Goal: Complete application form: Complete application form

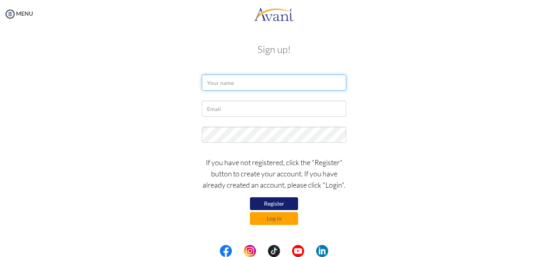
click at [223, 85] on input "text" at bounding box center [274, 83] width 144 height 16
type input "EMMANUEL BAAH"
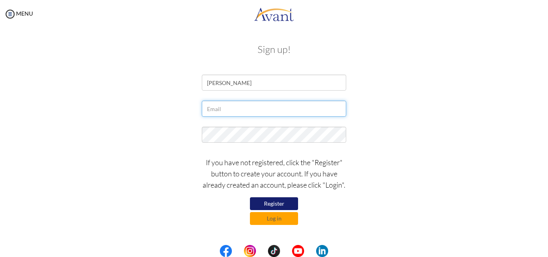
click at [225, 113] on input "text" at bounding box center [274, 109] width 144 height 16
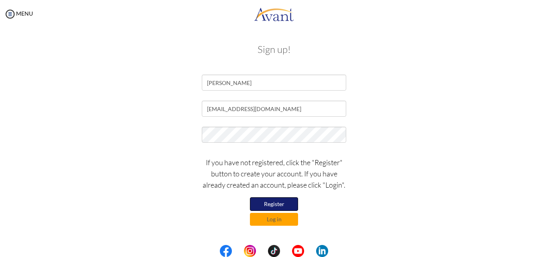
click at [273, 205] on button "Register" at bounding box center [274, 204] width 48 height 14
click at [280, 203] on button "Register" at bounding box center [274, 203] width 48 height 13
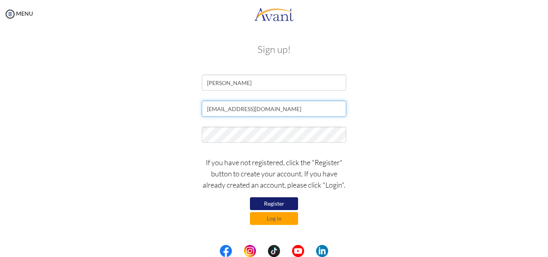
click at [220, 109] on input "Ruth0553755171@gmail.com" at bounding box center [274, 109] width 144 height 16
click at [227, 109] on input "Ruth0553755171@gmail.com" at bounding box center [274, 109] width 144 height 16
click at [211, 109] on input "Ruth0553755171@gmail.com" at bounding box center [274, 109] width 144 height 16
type input "ruth0553755171@gmail.com"
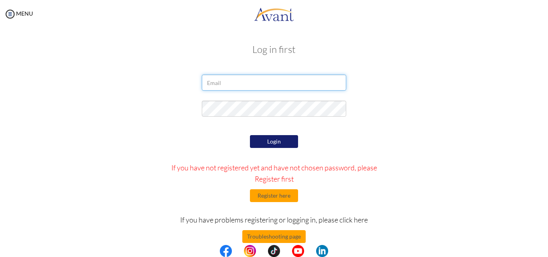
click at [231, 85] on input "email" at bounding box center [274, 83] width 144 height 16
type input "Ruth0553755171@gmail.com"
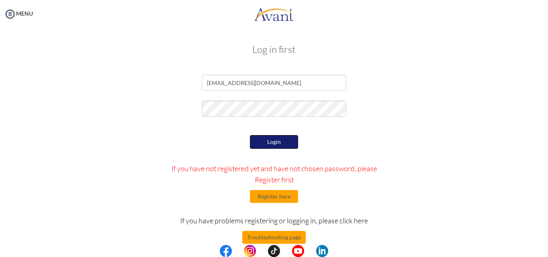
click at [268, 143] on button "Login" at bounding box center [274, 142] width 48 height 14
click at [271, 142] on button "Login" at bounding box center [274, 141] width 48 height 13
click at [266, 143] on button "Login" at bounding box center [274, 141] width 48 height 13
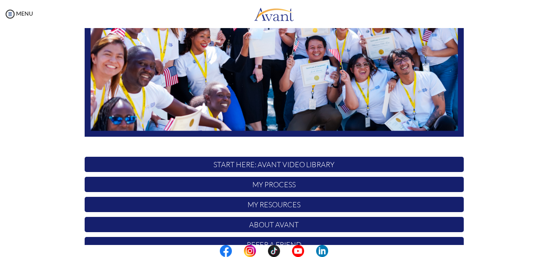
scroll to position [188, 0]
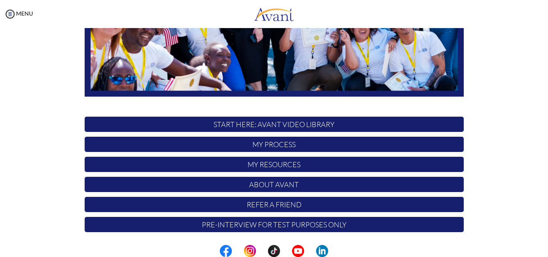
click at [263, 122] on p "START HERE: Avant Video Library" at bounding box center [274, 124] width 379 height 15
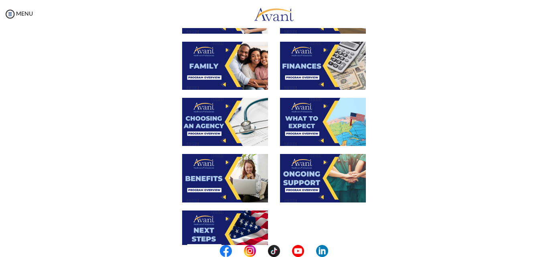
scroll to position [294, 0]
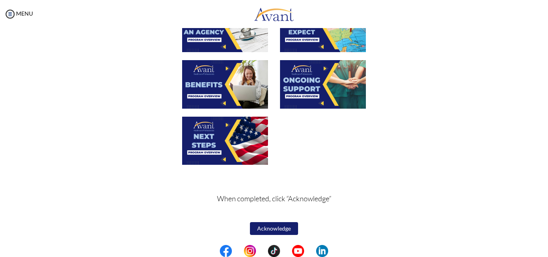
click at [262, 227] on button "Acknowledge" at bounding box center [274, 228] width 48 height 13
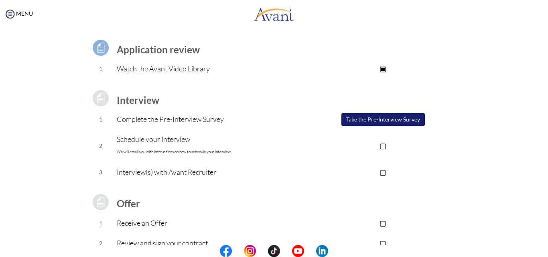
scroll to position [0, 0]
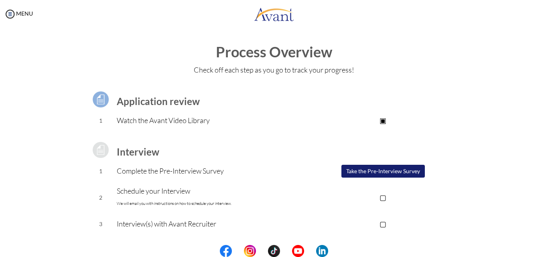
click at [354, 171] on button "Take the Pre-Interview Survey" at bounding box center [382, 171] width 83 height 13
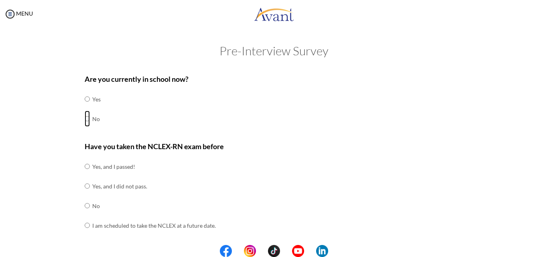
click at [85, 107] on input "radio" at bounding box center [87, 99] width 5 height 16
radio input "true"
click at [85, 174] on input "radio" at bounding box center [87, 166] width 5 height 16
radio input "true"
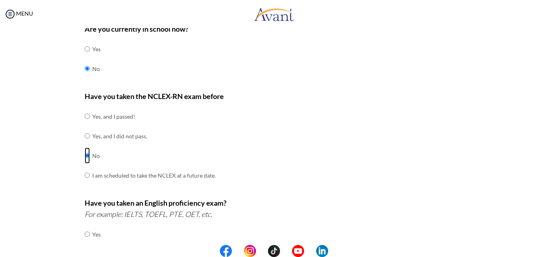
scroll to position [120, 0]
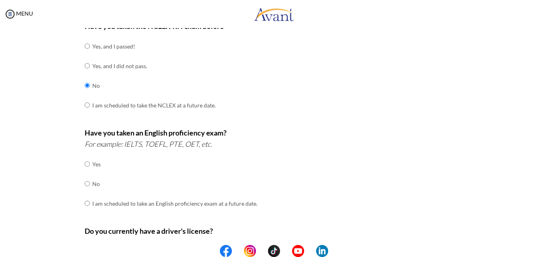
click at [81, 184] on div "Are you currently in school now? Yes No Have you taken the NCLEX-RN exam before…" at bounding box center [274, 161] width 391 height 424
click at [85, 172] on input "radio" at bounding box center [87, 164] width 5 height 16
radio input "true"
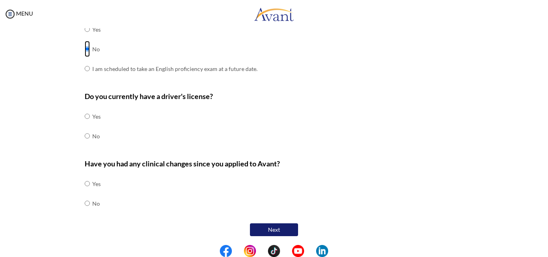
scroll to position [256, 0]
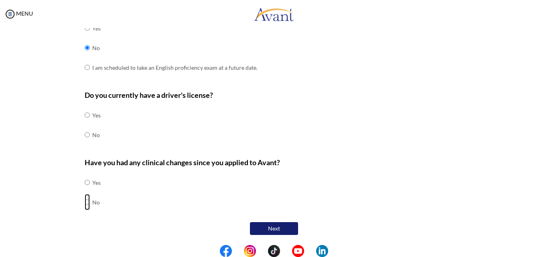
click at [85, 191] on input "radio" at bounding box center [87, 182] width 5 height 16
radio input "true"
click at [85, 115] on input "radio" at bounding box center [87, 115] width 5 height 16
radio input "true"
click at [85, 123] on input "radio" at bounding box center [87, 115] width 5 height 16
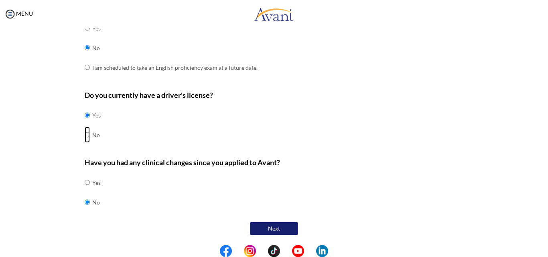
radio input "true"
click at [264, 224] on button "Next" at bounding box center [274, 229] width 48 height 14
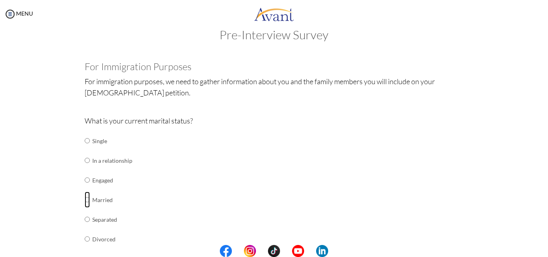
click at [85, 149] on input "radio" at bounding box center [87, 141] width 5 height 16
radio input "true"
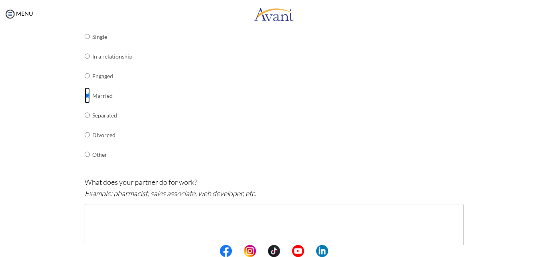
scroll to position [241, 0]
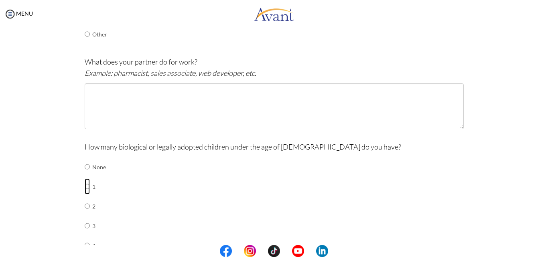
click at [85, 175] on input "radio" at bounding box center [87, 167] width 5 height 16
radio input "true"
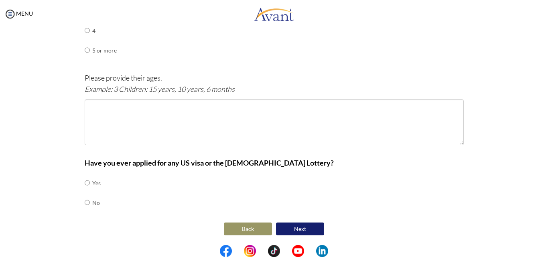
scroll to position [456, 0]
click at [85, 191] on input "radio" at bounding box center [87, 182] width 5 height 16
radio input "true"
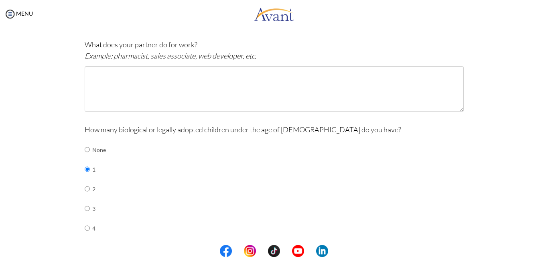
scroll to position [175, 0]
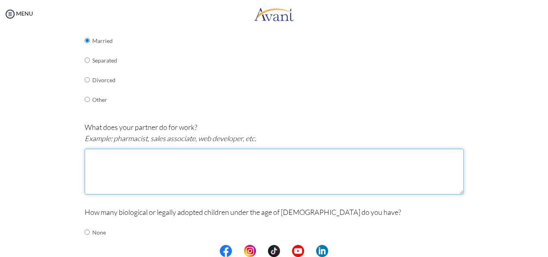
click at [120, 174] on textarea at bounding box center [274, 172] width 379 height 46
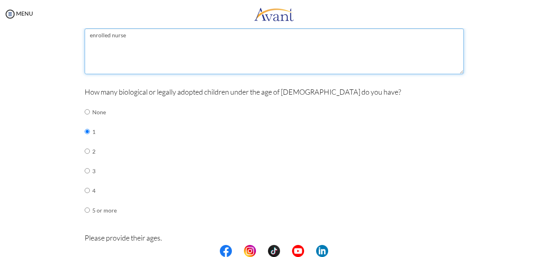
scroll to position [376, 0]
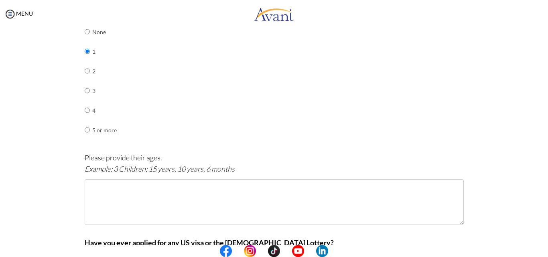
type textarea "enrolled nurse"
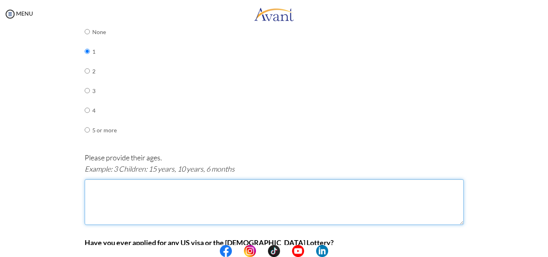
click at [106, 202] on textarea at bounding box center [274, 202] width 379 height 46
type textarea "4"
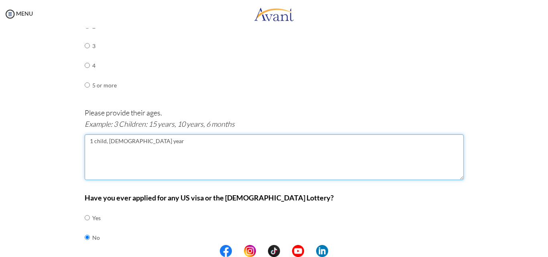
scroll to position [456, 0]
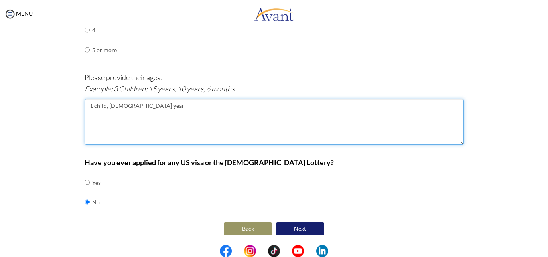
type textarea "1 child, 4 year"
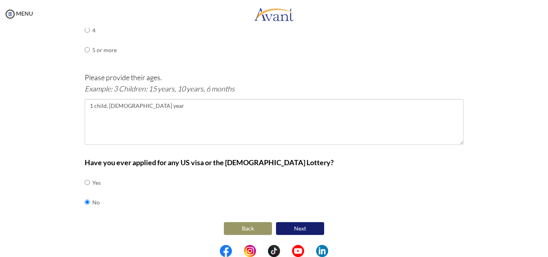
click at [290, 227] on button "Next" at bounding box center [300, 228] width 48 height 13
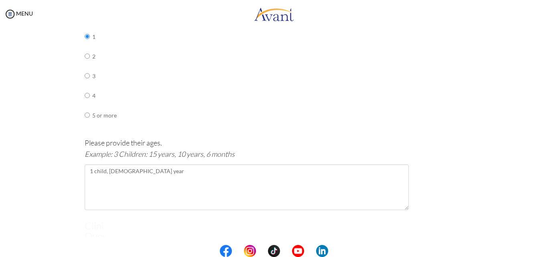
scroll to position [16, 0]
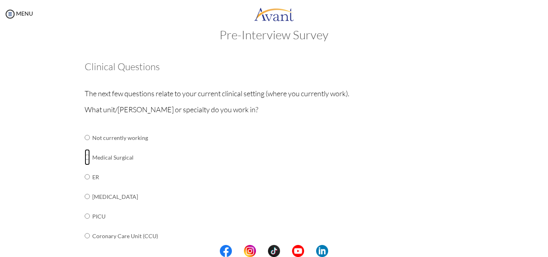
click at [85, 146] on input "radio" at bounding box center [87, 138] width 5 height 16
radio input "true"
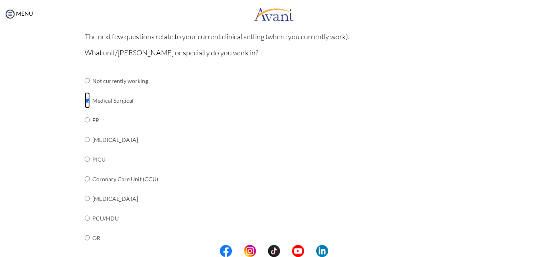
scroll to position [136, 0]
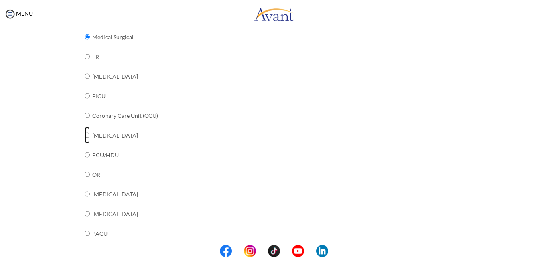
click at [85, 25] on input "radio" at bounding box center [87, 17] width 5 height 16
radio input "true"
click at [85, 25] on input "radio" at bounding box center [87, 17] width 5 height 16
radio input "true"
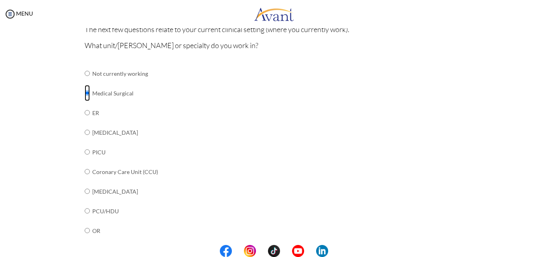
scroll to position [325, 0]
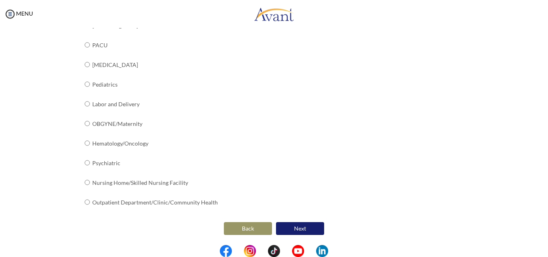
click at [293, 227] on button "Next" at bounding box center [300, 228] width 48 height 13
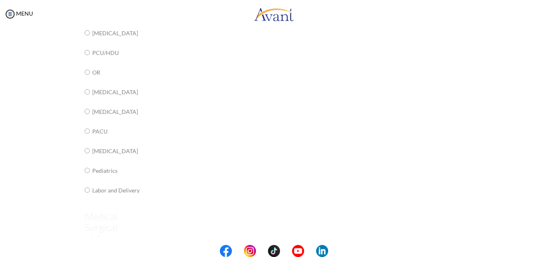
scroll to position [16, 0]
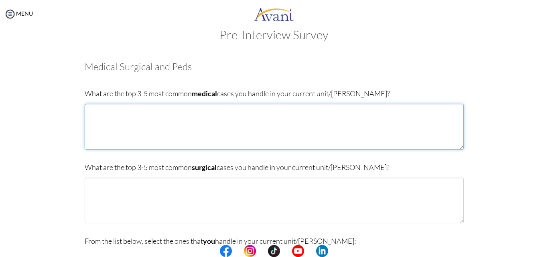
click at [184, 134] on textarea at bounding box center [274, 127] width 379 height 46
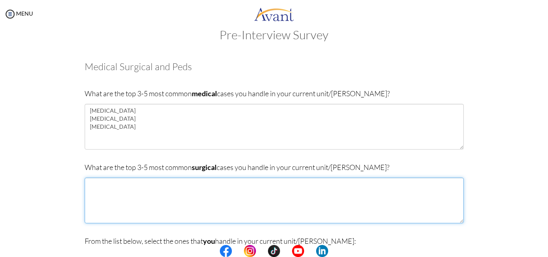
click at [170, 191] on textarea at bounding box center [274, 201] width 379 height 46
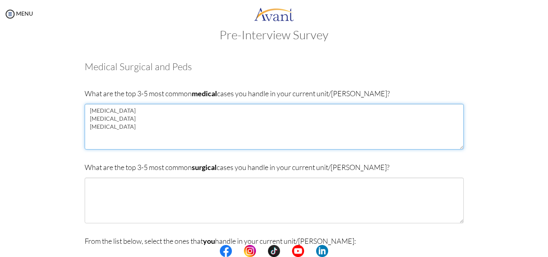
click at [108, 129] on textarea "pneumonia hypertension asthma" at bounding box center [274, 127] width 379 height 46
type textarea "pneumonia hypertension diabetes mellitus COPD"
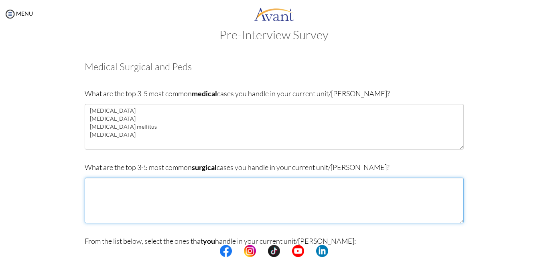
click at [140, 191] on textarea at bounding box center [274, 201] width 379 height 46
click at [94, 196] on textarea "Burns thyriod" at bounding box center [274, 201] width 379 height 46
click at [102, 199] on textarea "Burns thyroidectomy herniorophy" at bounding box center [274, 201] width 379 height 46
drag, startPoint x: 102, startPoint y: 199, endPoint x: 224, endPoint y: 207, distance: 122.6
click at [224, 207] on textarea "Burns thyroidectomy herniorophy" at bounding box center [274, 201] width 379 height 46
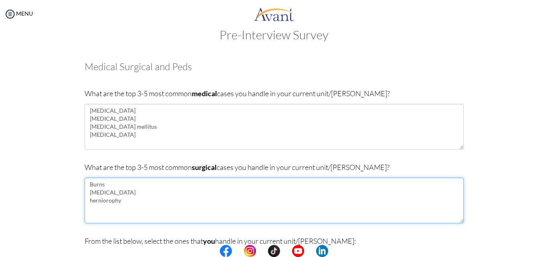
click at [104, 200] on textarea "Burns thyroidectomy herniorophy" at bounding box center [274, 201] width 379 height 46
click at [99, 207] on textarea "Burns thyroidectomy herniorrphy" at bounding box center [274, 201] width 379 height 46
drag, startPoint x: 112, startPoint y: 201, endPoint x: 113, endPoint y: 213, distance: 12.5
click at [113, 213] on textarea "Burns thyroidectomy herniorrphy" at bounding box center [274, 201] width 379 height 46
click at [122, 207] on textarea "Burns thyroidectomy herniorrphy" at bounding box center [274, 201] width 379 height 46
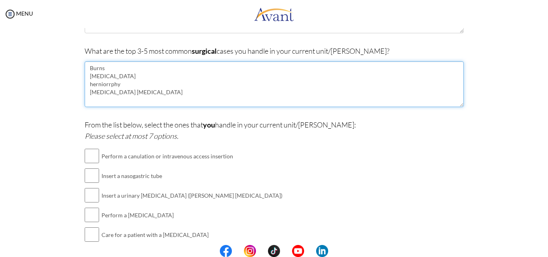
scroll to position [136, 0]
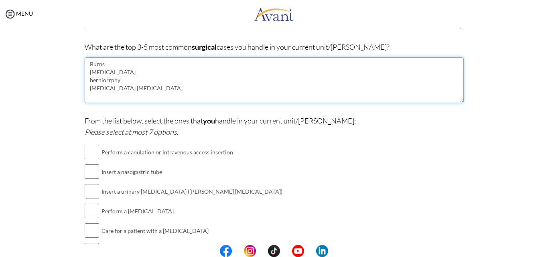
type textarea "Burns thyroidectomy herniorrphy gangrene amputation"
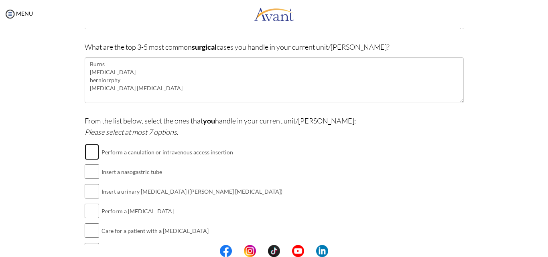
click at [87, 153] on input "checkbox" at bounding box center [92, 152] width 14 height 16
checkbox input "true"
click at [87, 170] on input "checkbox" at bounding box center [92, 172] width 14 height 16
checkbox input "true"
click at [86, 194] on input "checkbox" at bounding box center [92, 191] width 14 height 16
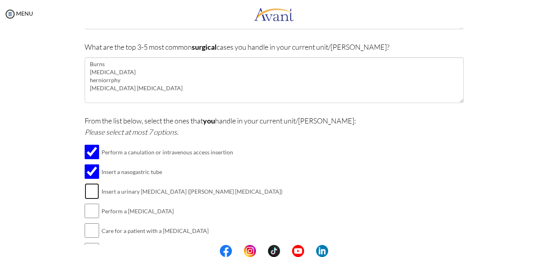
checkbox input "true"
click at [92, 213] on input "checkbox" at bounding box center [92, 211] width 14 height 16
checkbox input "true"
click at [90, 228] on input "checkbox" at bounding box center [92, 231] width 14 height 16
checkbox input "true"
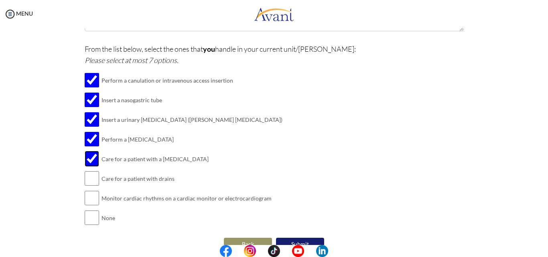
scroll to position [224, 0]
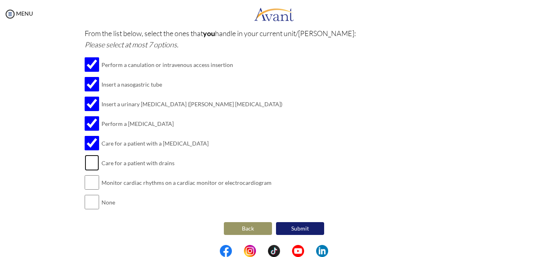
click at [89, 165] on input "checkbox" at bounding box center [92, 163] width 14 height 16
checkbox input "true"
click at [295, 227] on button "Submit" at bounding box center [300, 228] width 48 height 13
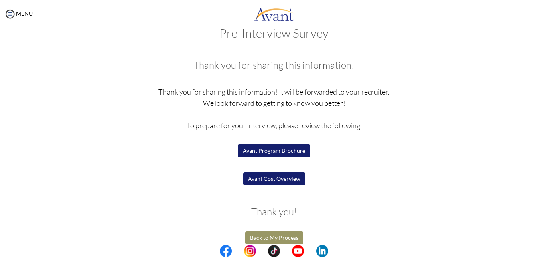
scroll to position [27, 0]
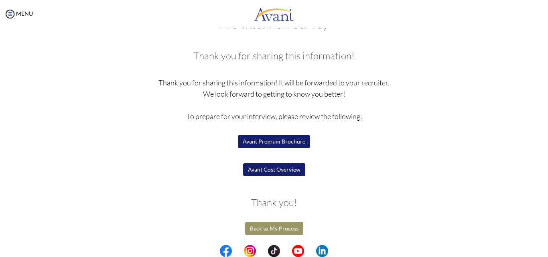
click at [279, 228] on button "Back to My Process" at bounding box center [274, 228] width 58 height 13
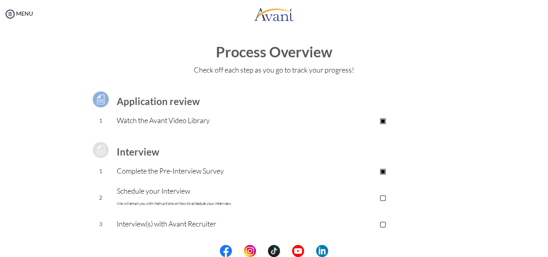
click at [381, 198] on p "▢" at bounding box center [382, 197] width 161 height 11
click at [164, 192] on p "Schedule your Interview We will email you with instructions on how to schedule …" at bounding box center [210, 197] width 186 height 24
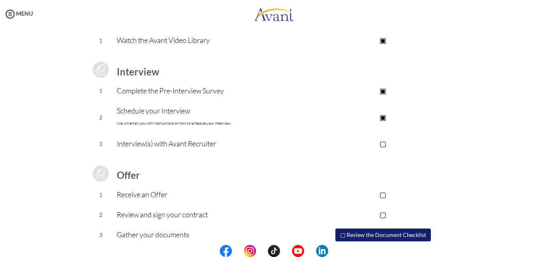
click at [382, 118] on p "▣" at bounding box center [382, 116] width 161 height 11
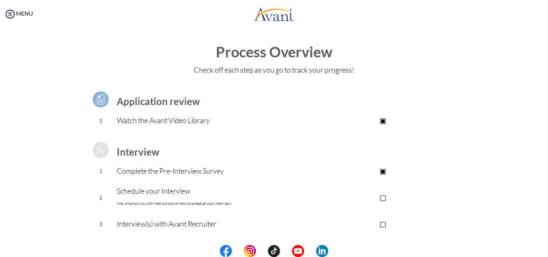
click at [97, 99] on img at bounding box center [101, 99] width 20 height 20
click at [182, 122] on p "Watch the Avant Video Library" at bounding box center [210, 120] width 186 height 11
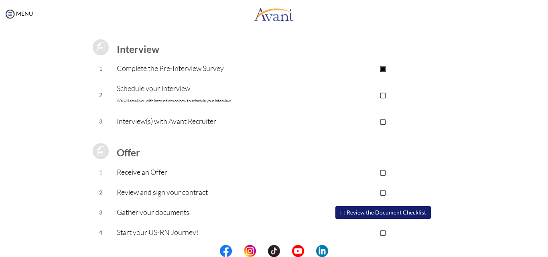
scroll to position [108, 0]
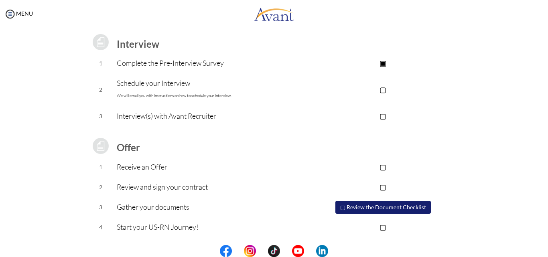
click at [382, 167] on p "▢" at bounding box center [382, 166] width 161 height 11
click at [382, 167] on p "▣" at bounding box center [382, 166] width 161 height 11
click at [361, 204] on button "▢ Review the Document Checklist" at bounding box center [382, 207] width 95 height 13
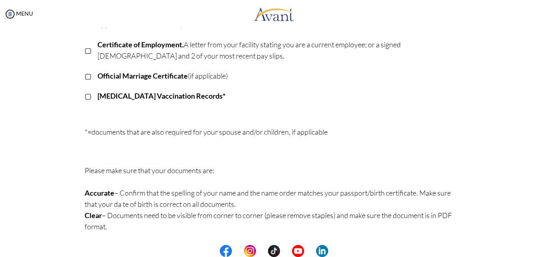
scroll to position [0, 0]
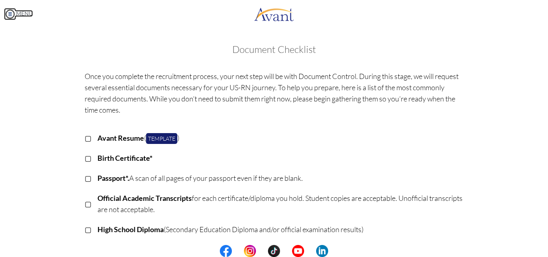
click at [7, 13] on img at bounding box center [10, 14] width 12 height 12
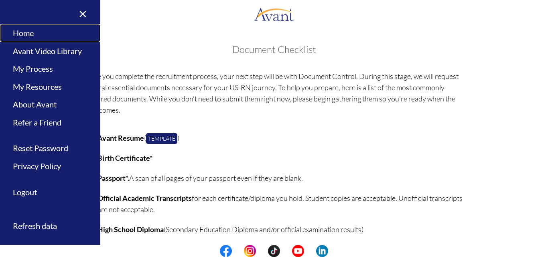
click at [21, 34] on link "Home" at bounding box center [50, 33] width 100 height 18
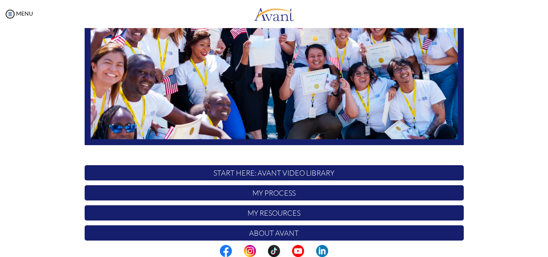
scroll to position [188, 0]
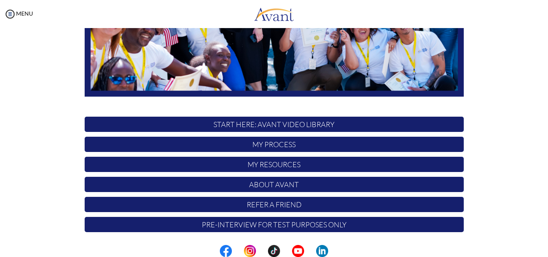
click at [261, 145] on p "My Process" at bounding box center [274, 144] width 379 height 15
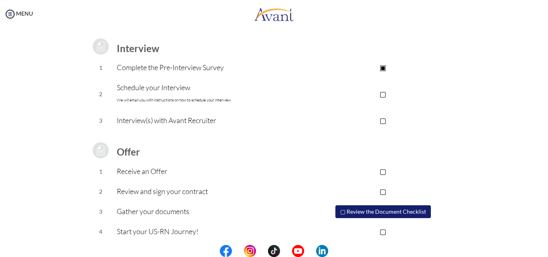
scroll to position [108, 0]
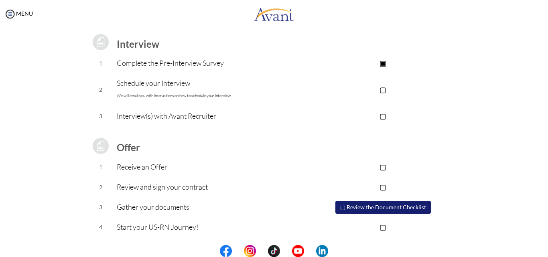
click at [384, 90] on p "▢" at bounding box center [382, 89] width 161 height 11
drag, startPoint x: 382, startPoint y: 115, endPoint x: 375, endPoint y: 115, distance: 6.8
click at [382, 115] on p "▢" at bounding box center [382, 115] width 161 height 11
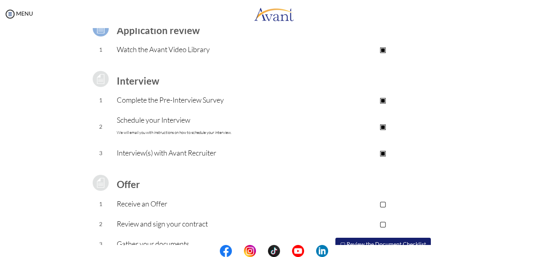
scroll to position [28, 0]
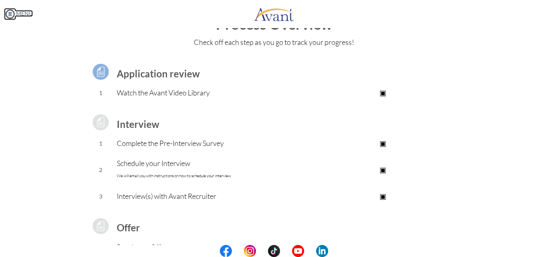
click at [8, 13] on img at bounding box center [10, 14] width 12 height 12
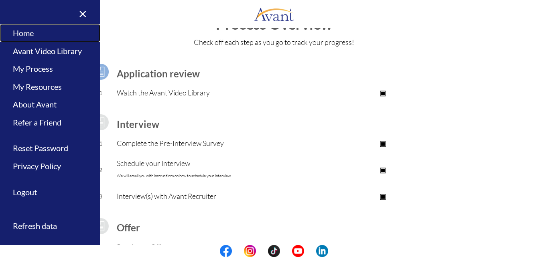
click at [25, 36] on link "Home" at bounding box center [50, 33] width 100 height 18
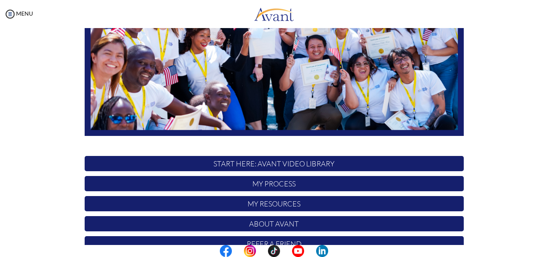
scroll to position [188, 0]
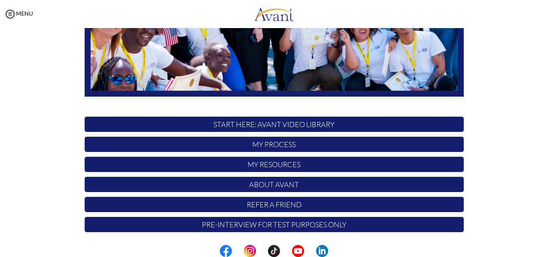
click at [262, 123] on p "START HERE: Avant Video Library" at bounding box center [274, 124] width 379 height 15
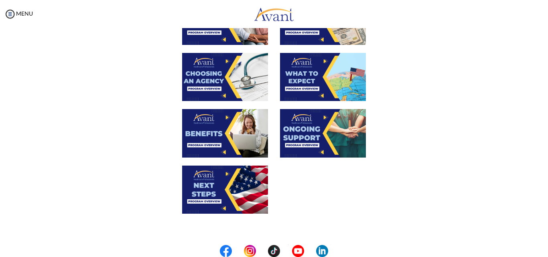
scroll to position [294, 0]
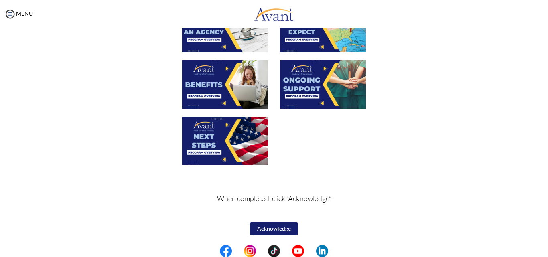
click at [270, 227] on button "Acknowledge" at bounding box center [274, 228] width 48 height 13
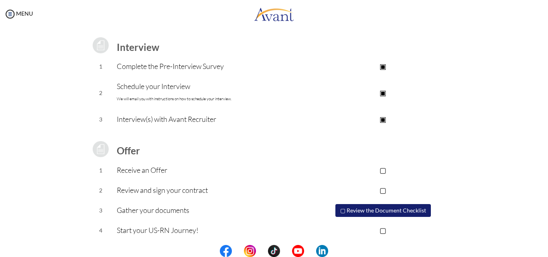
scroll to position [108, 0]
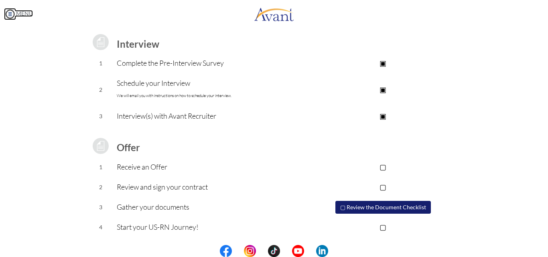
click at [12, 14] on img at bounding box center [10, 14] width 12 height 12
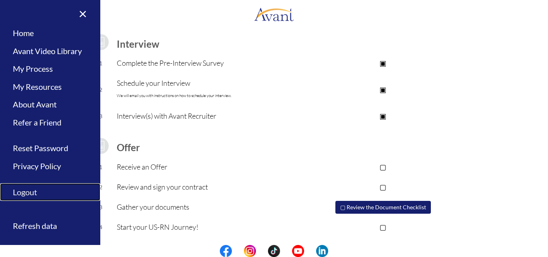
click at [27, 191] on link "Logout" at bounding box center [50, 192] width 100 height 18
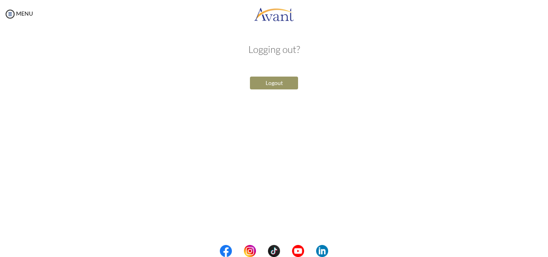
click at [272, 84] on button "Logout" at bounding box center [274, 83] width 48 height 13
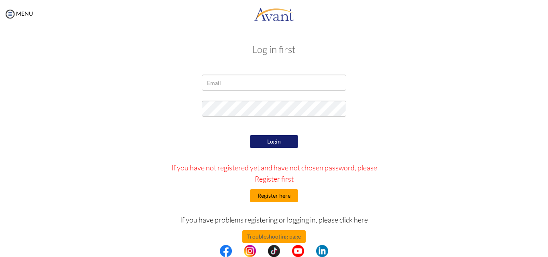
click at [272, 193] on button "Register here" at bounding box center [274, 195] width 48 height 13
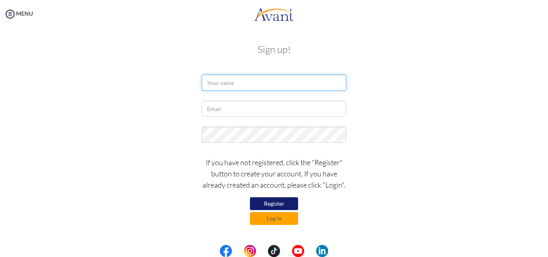
click at [239, 83] on input "text" at bounding box center [274, 83] width 144 height 16
type input "EMMANUEL BAAH"
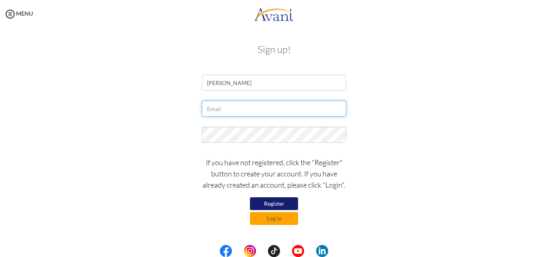
click at [255, 109] on input "text" at bounding box center [274, 109] width 144 height 16
type input "ruth0553755171@gmail.com"
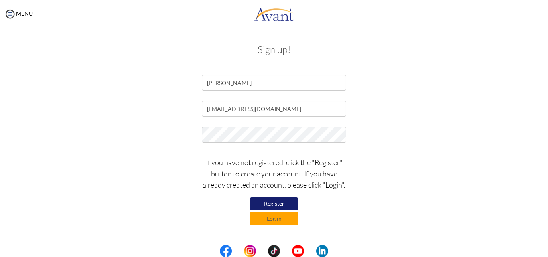
click at [381, 124] on form "EMMANUEL BAAH ruth0553755171@gmail.com If you have not registered, click the "R…" at bounding box center [273, 150] width 457 height 150
click at [276, 203] on button "Register" at bounding box center [274, 204] width 48 height 14
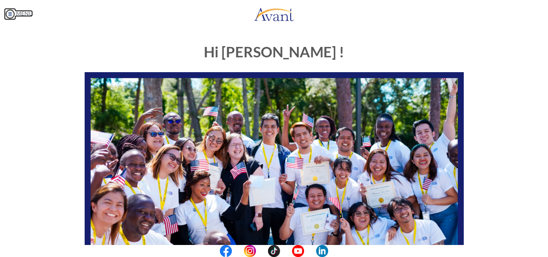
click at [12, 15] on img at bounding box center [10, 14] width 12 height 12
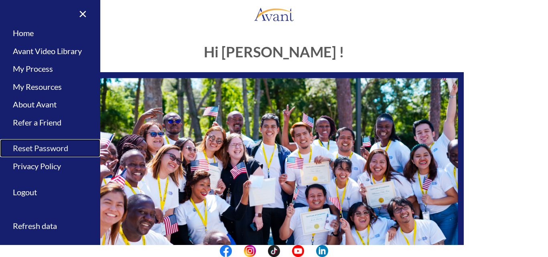
click at [45, 149] on link "Reset Password" at bounding box center [50, 148] width 100 height 18
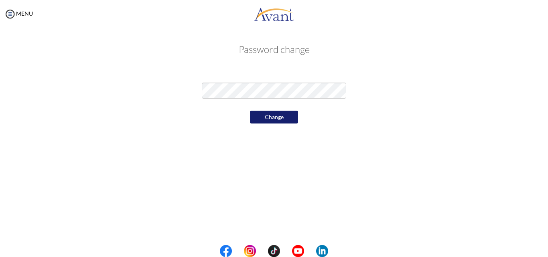
click at [263, 116] on button "Change" at bounding box center [274, 117] width 48 height 13
